Goal: Information Seeking & Learning: Check status

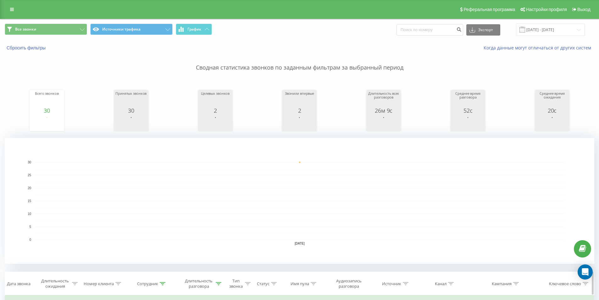
click at [217, 285] on div at bounding box center [219, 283] width 6 height 5
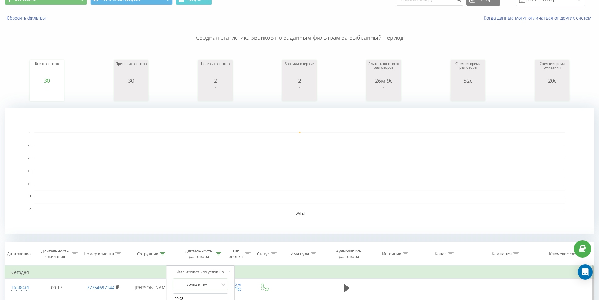
scroll to position [63, 0]
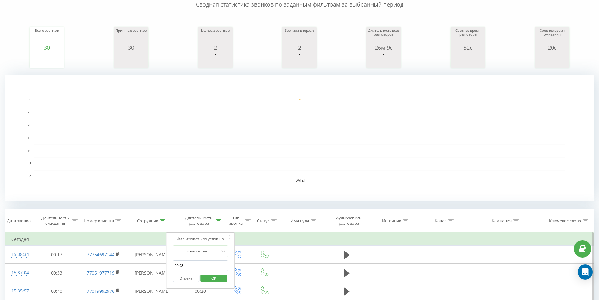
click at [221, 274] on span "OK" at bounding box center [214, 278] width 18 height 10
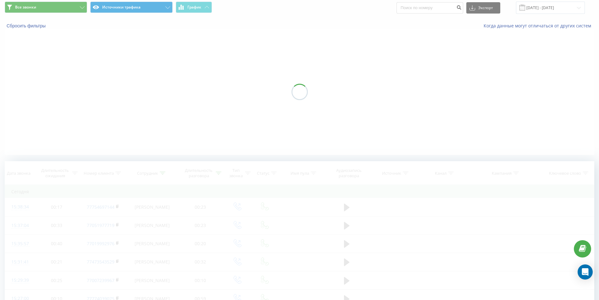
scroll to position [0, 0]
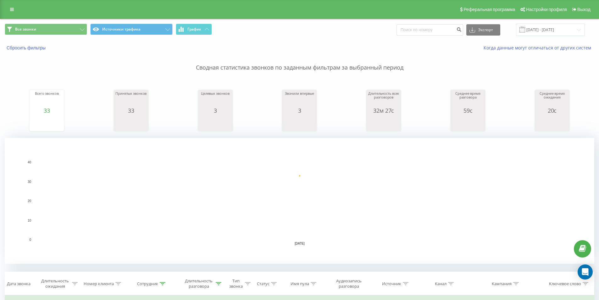
click at [347, 34] on div "Все звонки Источники трафика График Экспорт .csv .xls .xlsx [DATE] - [DATE]" at bounding box center [299, 30] width 589 height 12
click at [344, 11] on div "Реферальная программа Настройки профиля Выход" at bounding box center [299, 9] width 599 height 19
click at [220, 281] on div at bounding box center [219, 283] width 6 height 5
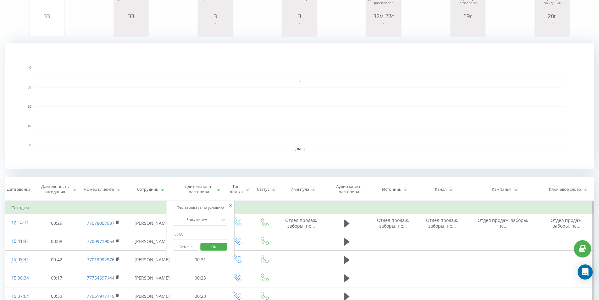
click at [221, 248] on span "OK" at bounding box center [214, 246] width 18 height 10
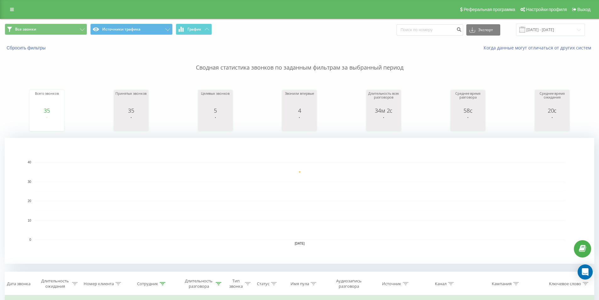
click at [528, 195] on rect "A chart." at bounding box center [299, 201] width 531 height 78
click at [219, 283] on icon at bounding box center [219, 283] width 6 height 3
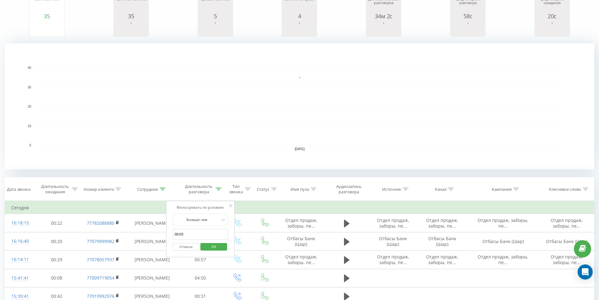
click at [215, 246] on span "OK" at bounding box center [214, 246] width 18 height 10
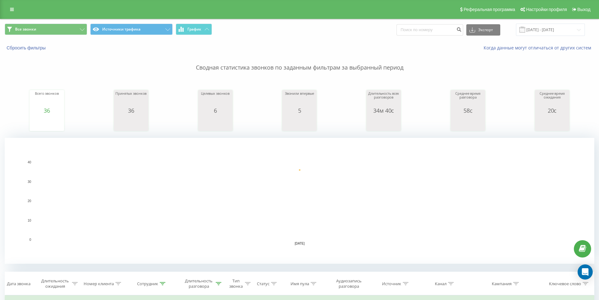
click at [413, 69] on p "Сводная статистика звонков по заданным фильтрам за выбранный период" at bounding box center [299, 61] width 589 height 21
drag, startPoint x: 364, startPoint y: 41, endPoint x: 362, endPoint y: 36, distance: 5.2
click at [363, 40] on div "Все звонки Источники трафика График Экспорт .csv .xls .xlsx [DATE] - [DATE] Сбр…" at bounding box center [299, 37] width 598 height 36
click at [354, 19] on div "Все звонки Источники трафика График Экспорт .csv .xls .xlsx [DATE] - [DATE]" at bounding box center [299, 29] width 598 height 21
click at [352, 11] on div "Реферальная программа Настройки профиля Выход" at bounding box center [299, 9] width 599 height 19
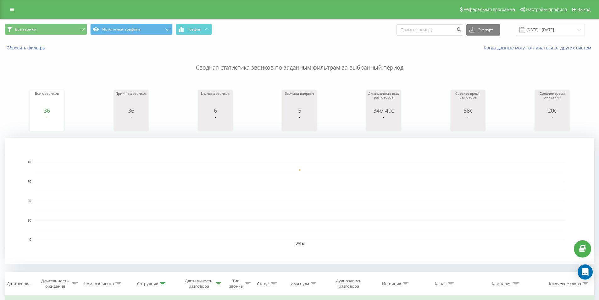
click at [360, 203] on rect "A chart." at bounding box center [299, 201] width 531 height 78
